Goal: Information Seeking & Learning: Learn about a topic

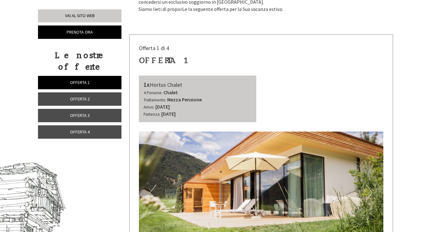
click at [95, 126] on link "Offerta 4" at bounding box center [79, 131] width 83 height 13
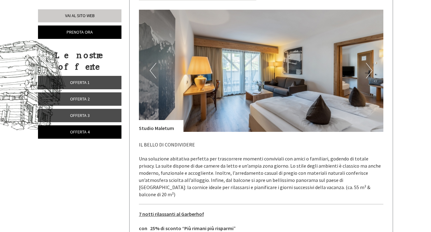
scroll to position [300, 0]
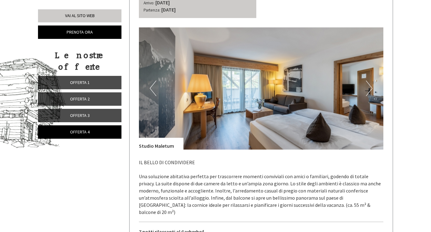
click at [366, 85] on button "Next" at bounding box center [369, 89] width 7 height 16
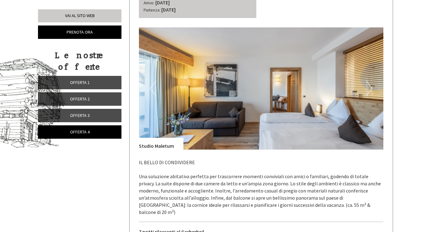
click at [366, 85] on button "Next" at bounding box center [369, 89] width 7 height 16
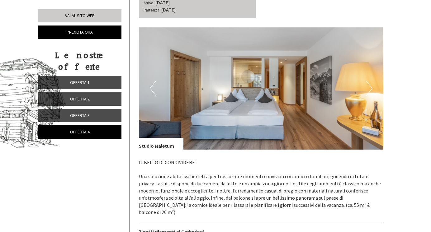
click at [366, 85] on button "Next" at bounding box center [369, 89] width 7 height 16
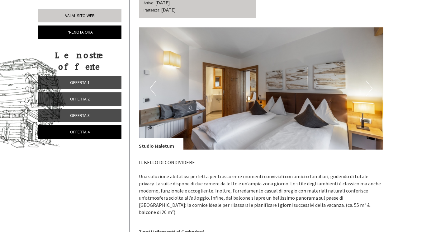
click at [366, 85] on button "Next" at bounding box center [369, 89] width 7 height 16
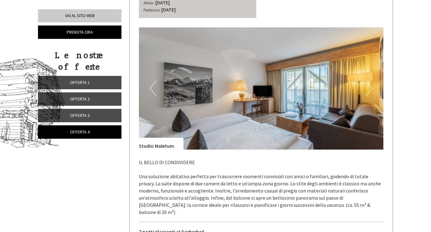
click at [366, 85] on button "Next" at bounding box center [369, 89] width 7 height 16
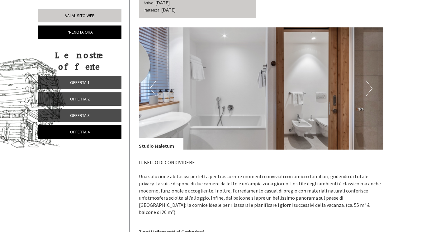
click at [366, 85] on button "Next" at bounding box center [369, 89] width 7 height 16
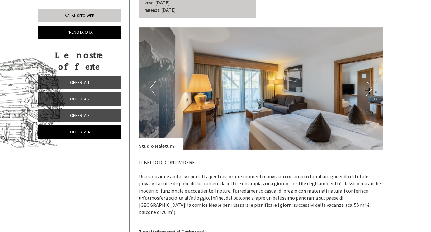
click at [366, 85] on button "Next" at bounding box center [369, 89] width 7 height 16
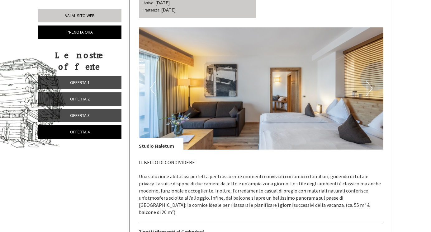
click at [366, 85] on button "Next" at bounding box center [369, 89] width 7 height 16
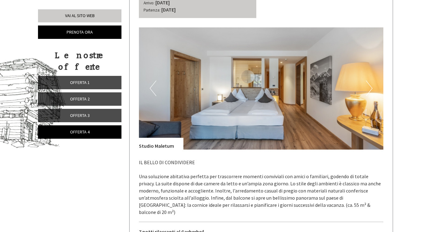
click at [366, 85] on button "Next" at bounding box center [369, 89] width 7 height 16
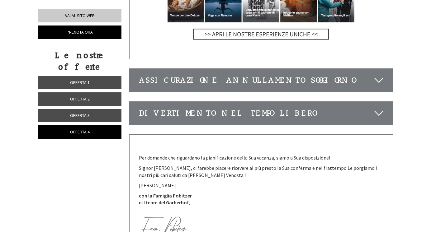
scroll to position [1462, 0]
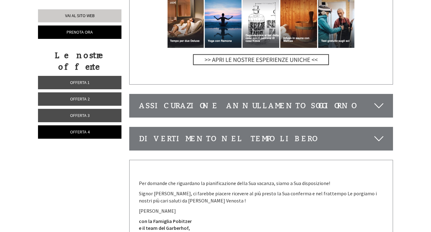
click at [293, 127] on div "Divertimento nel tempo libero" at bounding box center [260, 138] width 263 height 23
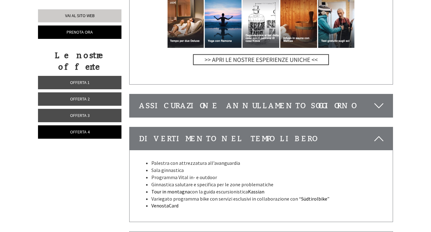
click at [269, 94] on div "Assicurazione annullamento soggiorno" at bounding box center [260, 105] width 263 height 23
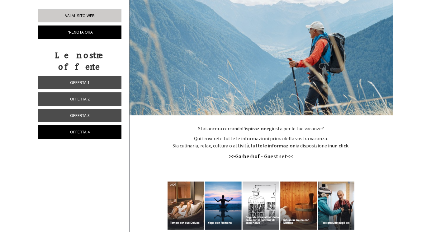
scroll to position [1279, 0]
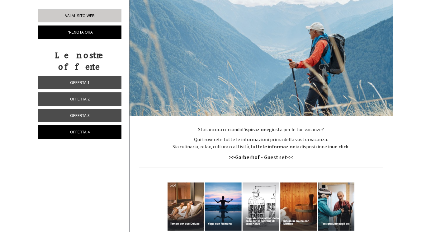
click at [246, 198] on img at bounding box center [260, 214] width 187 height 81
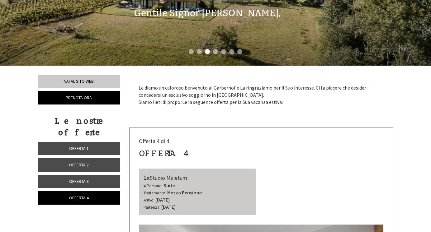
scroll to position [0, 0]
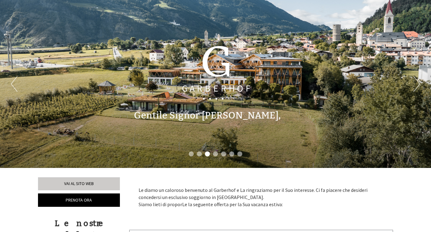
click at [208, 86] on div at bounding box center [215, 73] width 149 height 103
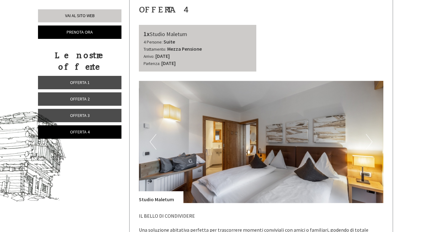
scroll to position [249, 0]
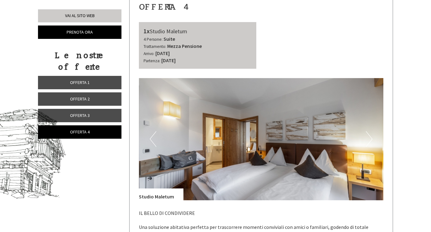
click at [370, 137] on button "Next" at bounding box center [369, 139] width 7 height 16
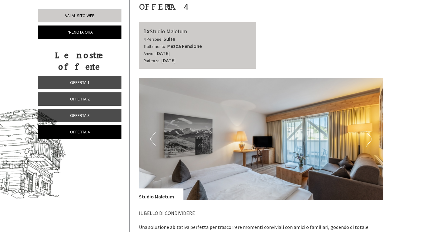
click at [370, 137] on button "Next" at bounding box center [369, 139] width 7 height 16
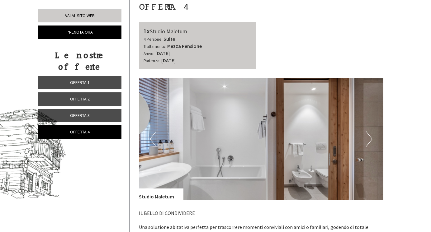
click at [370, 137] on button "Next" at bounding box center [369, 139] width 7 height 16
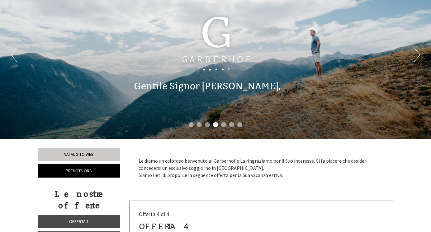
scroll to position [0, 0]
